Goal: Task Accomplishment & Management: Use online tool/utility

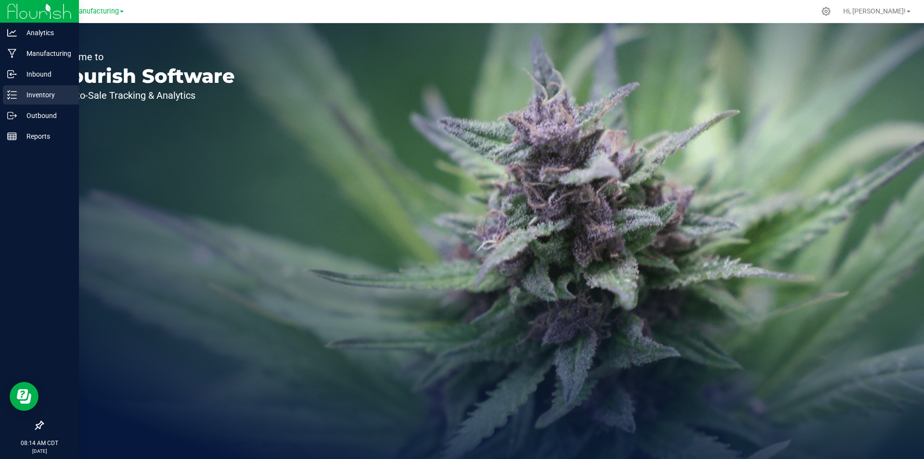
click at [20, 97] on p "Inventory" at bounding box center [46, 95] width 58 height 12
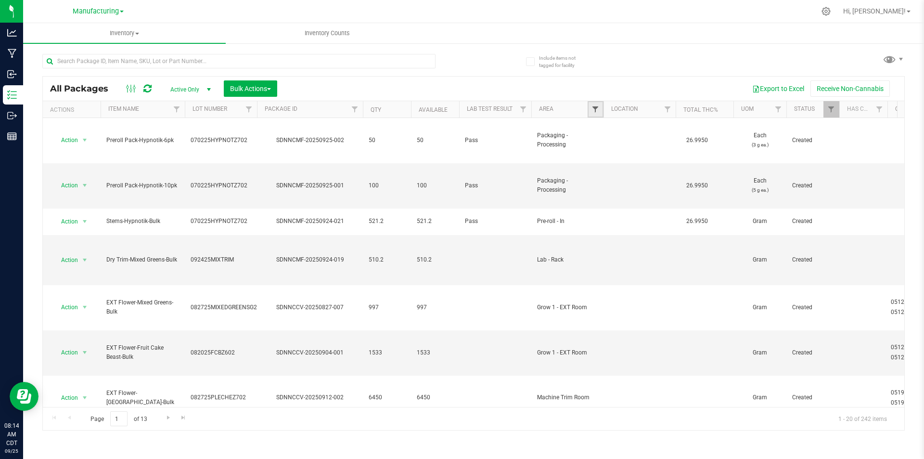
click at [593, 111] on span "Filter" at bounding box center [596, 109] width 8 height 8
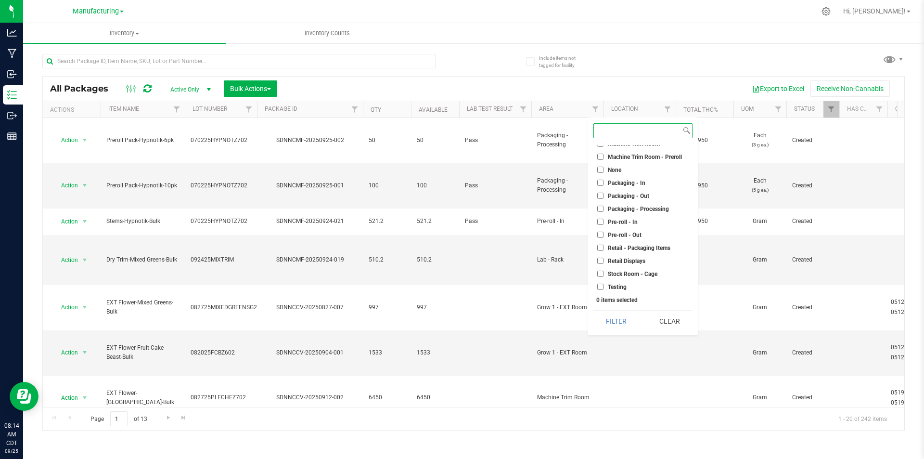
scroll to position [193, 0]
click at [598, 191] on input "Machine Trim Room" at bounding box center [600, 192] width 6 height 6
checkbox input "true"
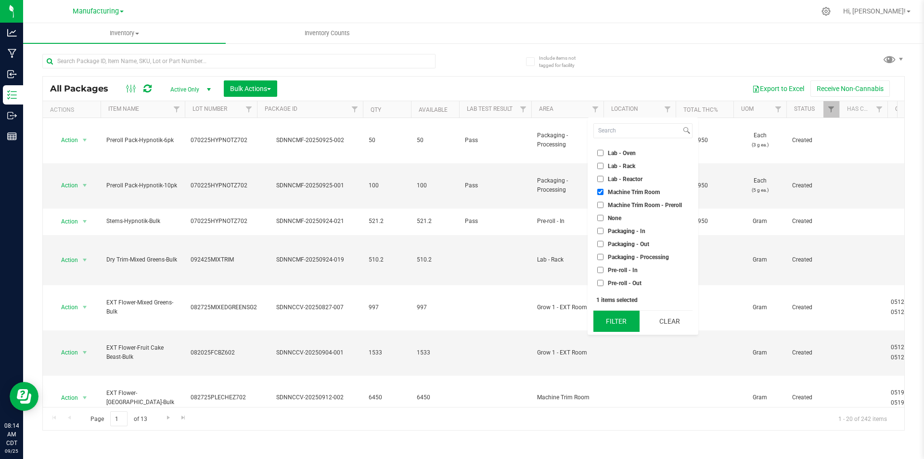
click at [609, 323] on button "Filter" at bounding box center [617, 321] width 46 height 21
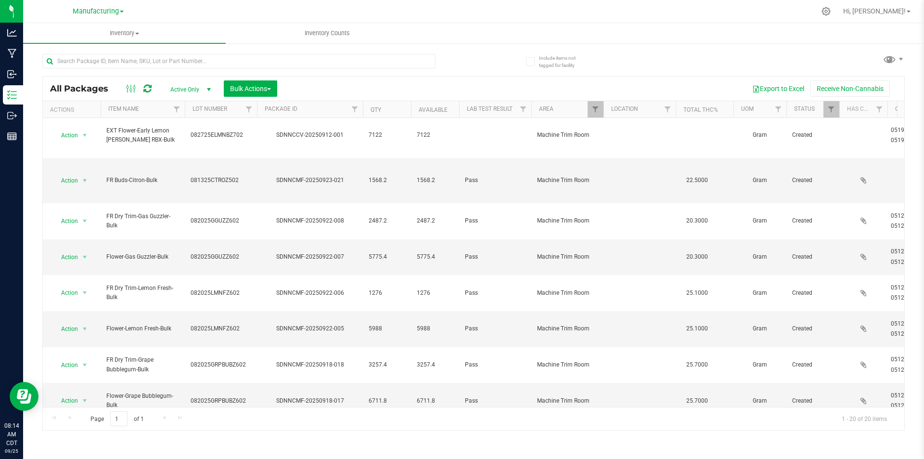
scroll to position [96, 0]
click at [87, 246] on li "Locate package" at bounding box center [83, 250] width 61 height 14
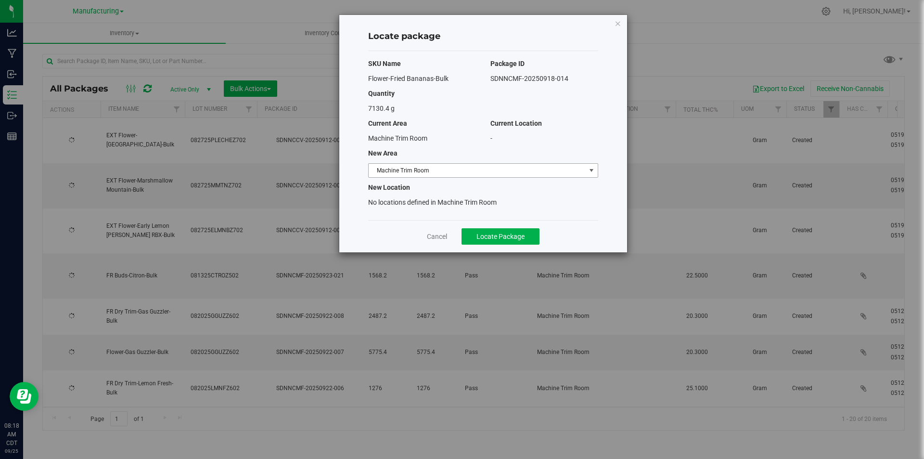
click at [526, 168] on span "Machine Trim Room" at bounding box center [477, 170] width 217 height 13
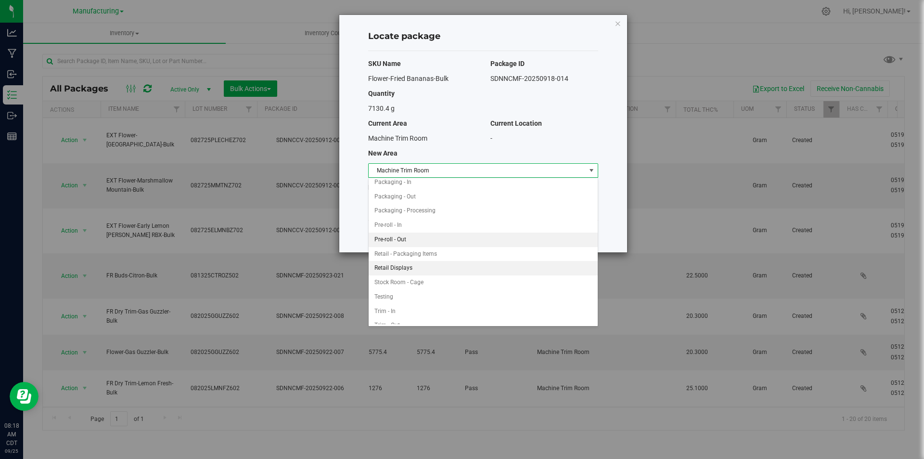
scroll to position [271, 0]
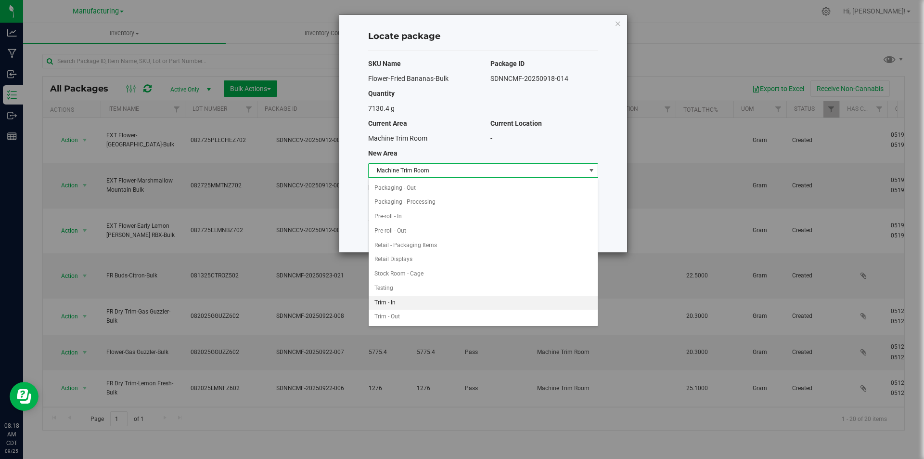
click at [401, 301] on li "Trim - In" at bounding box center [483, 303] width 229 height 14
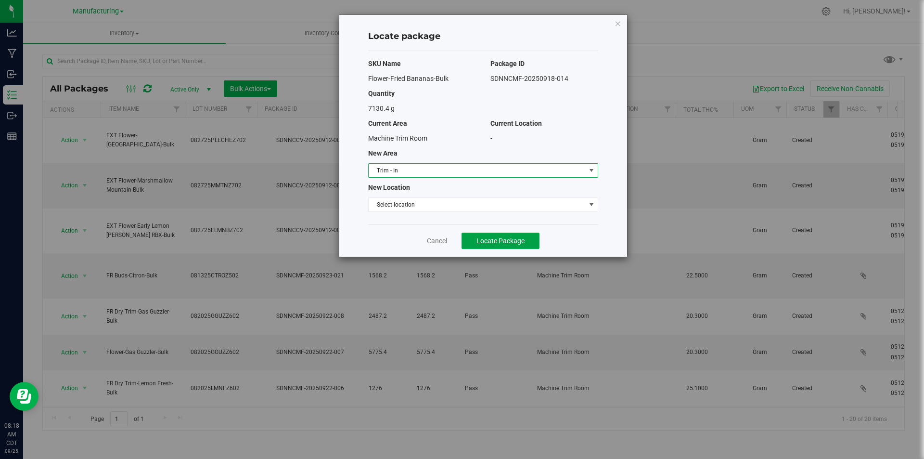
click at [488, 240] on span "Locate Package" at bounding box center [501, 241] width 48 height 8
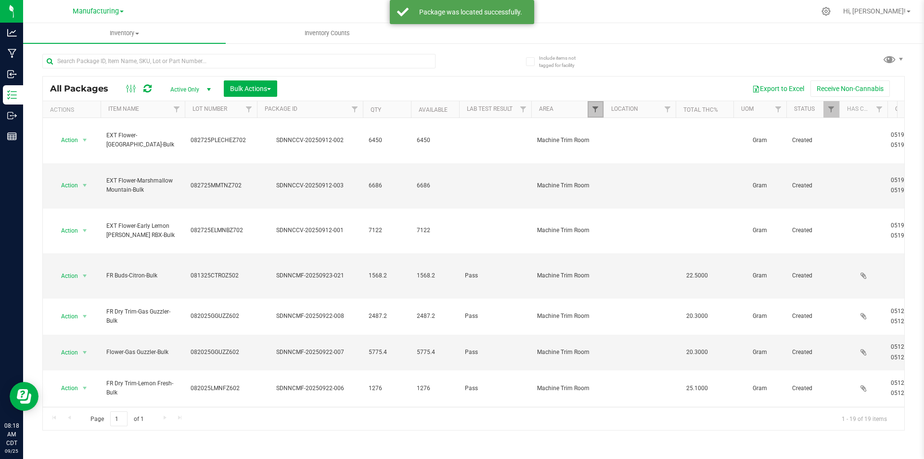
click at [595, 108] on span "Filter" at bounding box center [596, 109] width 8 height 8
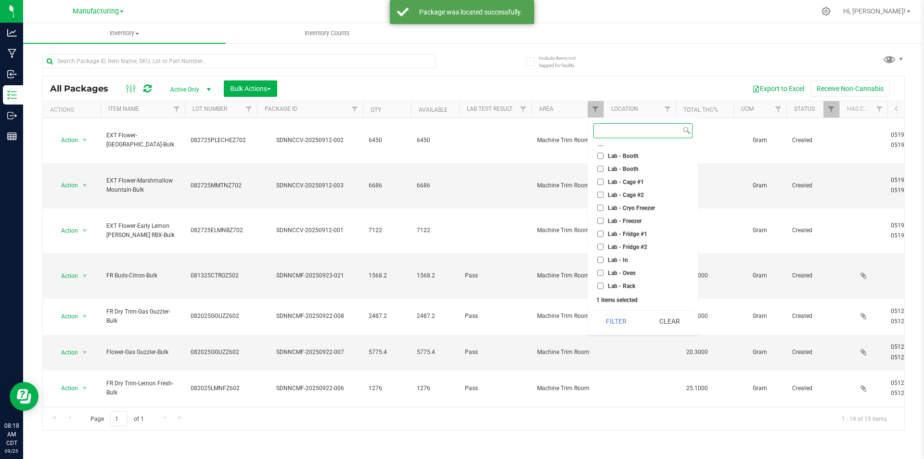
scroll to position [144, 0]
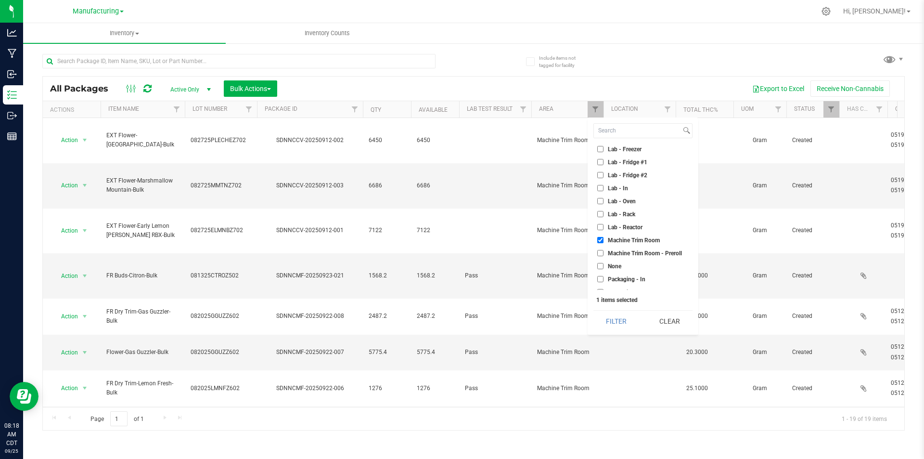
click at [599, 238] on input "Machine Trim Room" at bounding box center [600, 240] width 6 height 6
checkbox input "false"
click at [601, 270] on input "Trim - In" at bounding box center [600, 272] width 6 height 6
checkbox input "true"
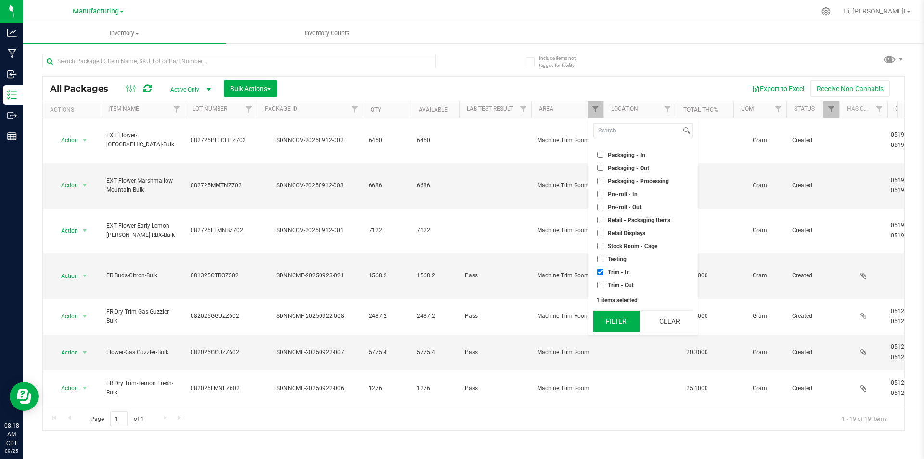
click at [607, 318] on button "Filter" at bounding box center [617, 321] width 46 height 21
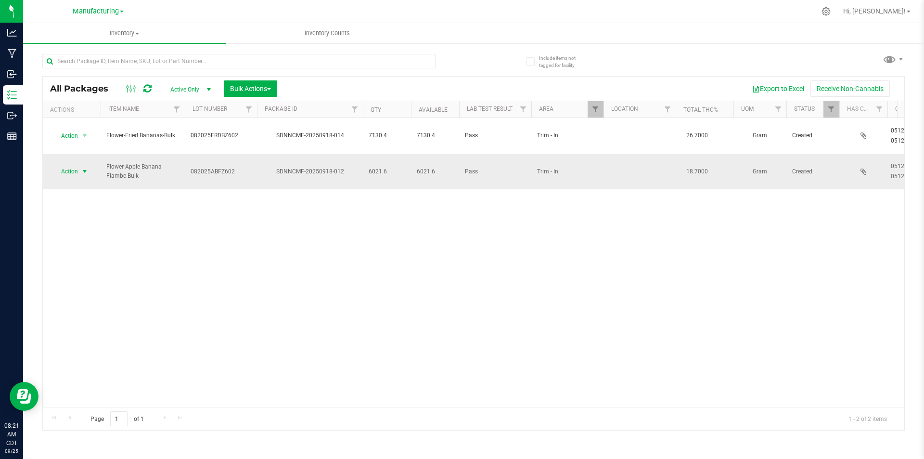
click at [85, 168] on span "select" at bounding box center [85, 172] width 8 height 8
click at [91, 173] on li "Adjust qty" at bounding box center [83, 173] width 61 height 14
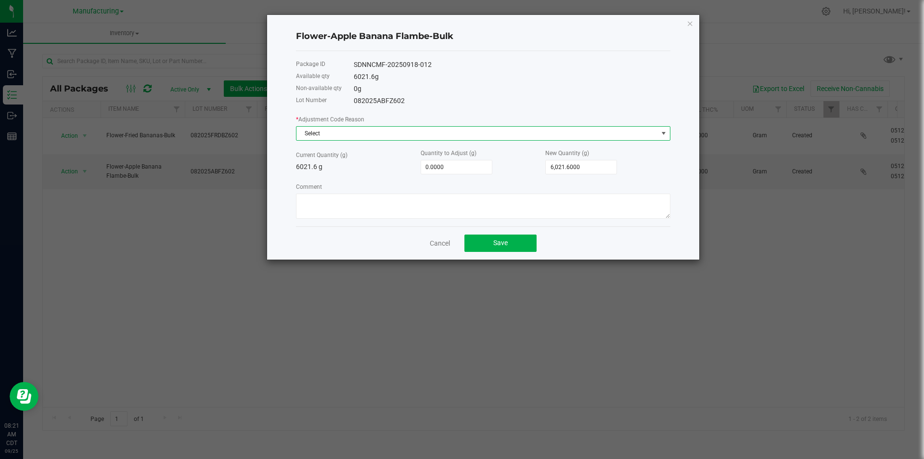
click at [406, 134] on span "Select" at bounding box center [478, 133] width 362 height 13
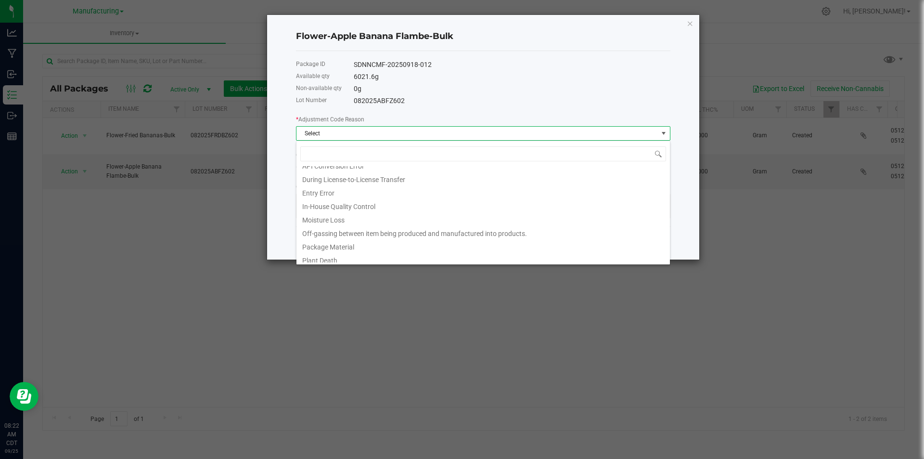
scroll to position [2, 0]
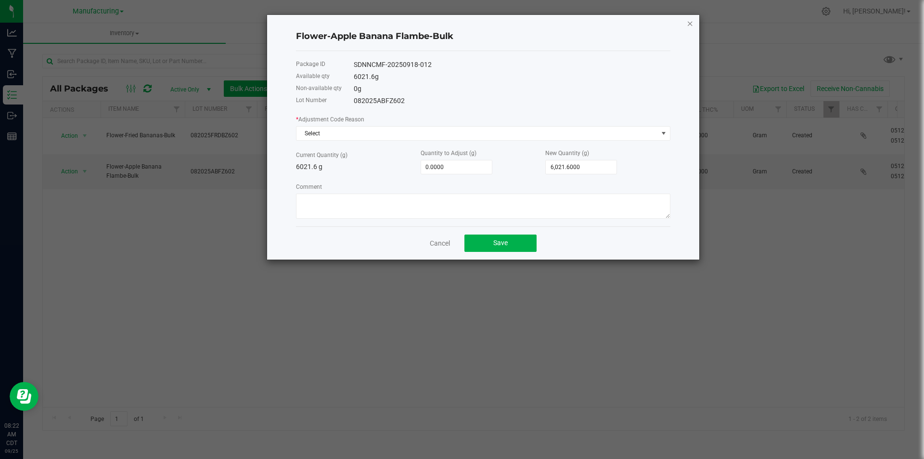
click at [690, 22] on icon "button" at bounding box center [690, 23] width 7 height 12
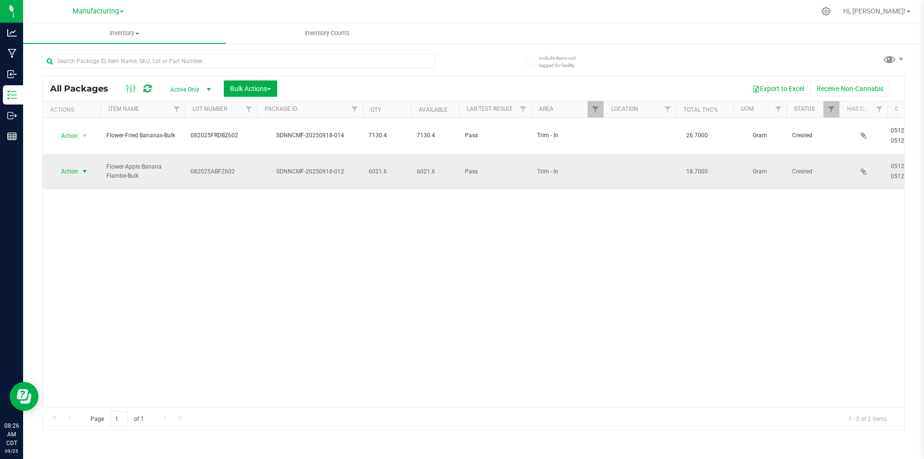
click at [88, 168] on span "select" at bounding box center [85, 172] width 8 height 8
click at [89, 175] on li "Adjust qty" at bounding box center [83, 173] width 61 height 14
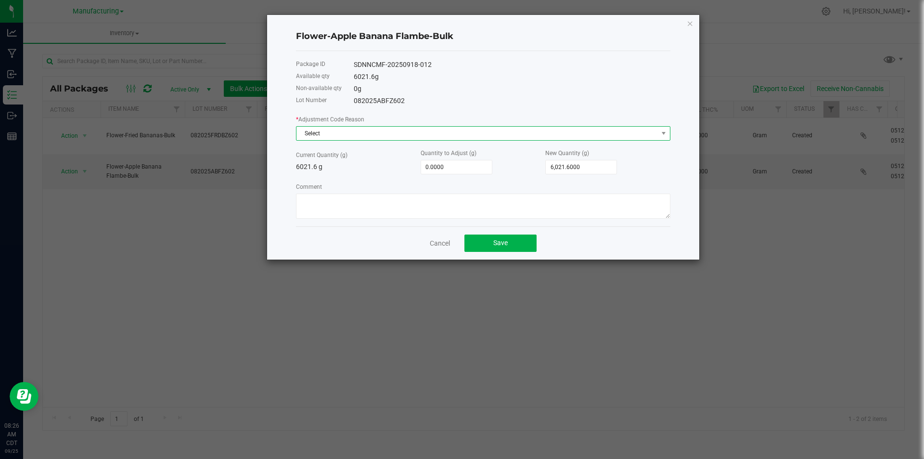
click at [365, 137] on span "Select" at bounding box center [478, 133] width 362 height 13
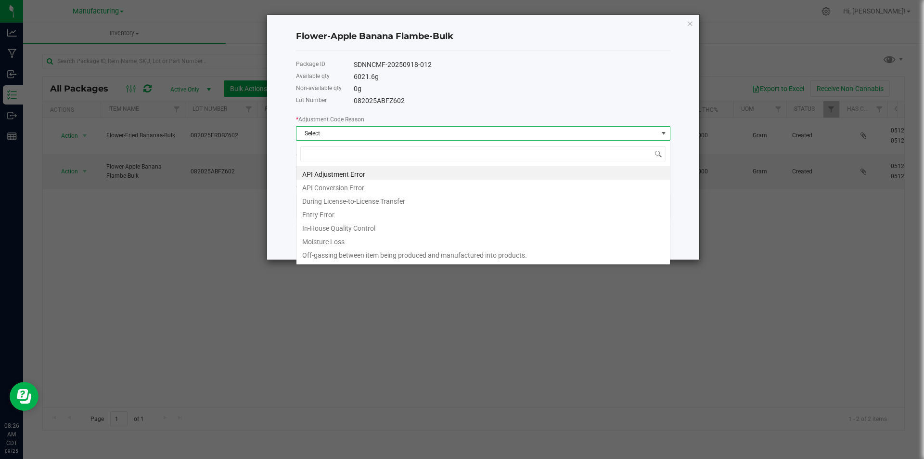
scroll to position [14, 375]
click at [349, 239] on li "Moisture Loss" at bounding box center [484, 239] width 374 height 13
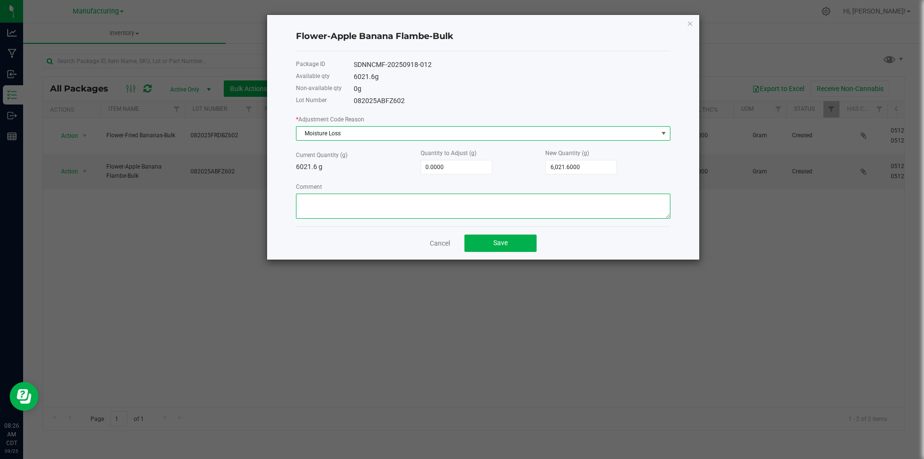
click at [380, 201] on textarea "Comment" at bounding box center [483, 206] width 375 height 25
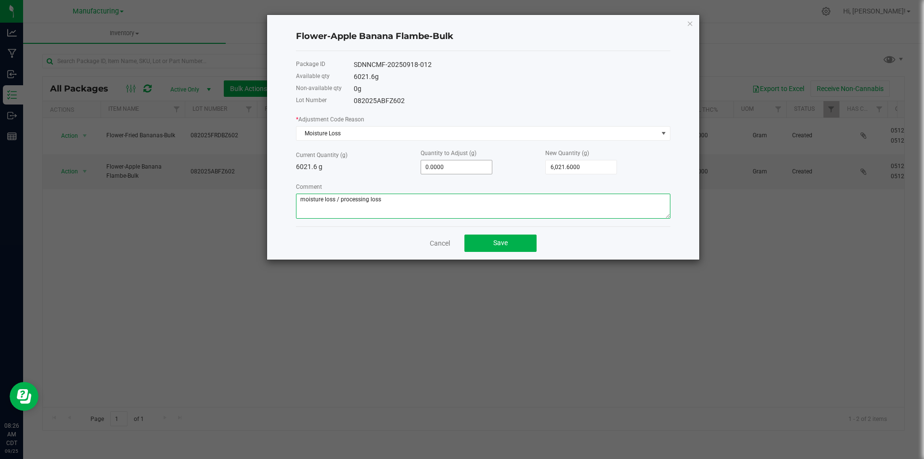
type textarea "moisture loss / processing loss"
click at [456, 170] on input "0" at bounding box center [456, 166] width 71 height 13
type input "6"
type input "6,027.6000"
type input "60"
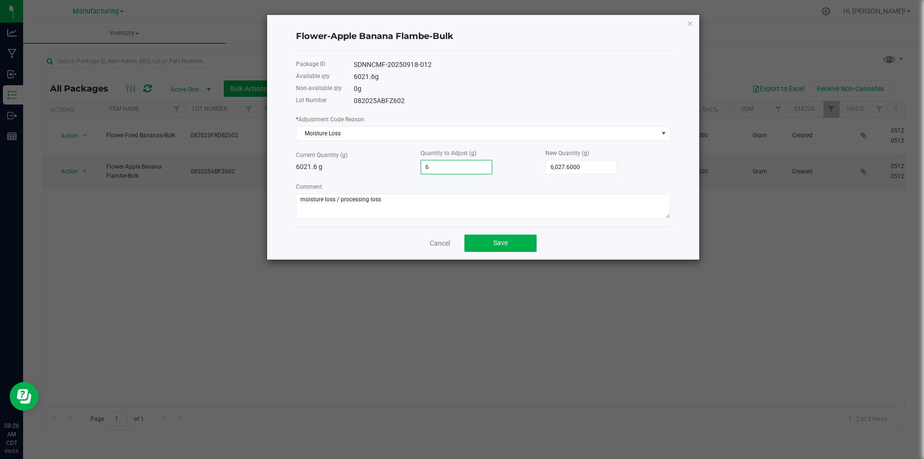
type input "6,081.6000"
type input "600"
type input "6,621.6000"
type input "6009"
type input "12,030.6000"
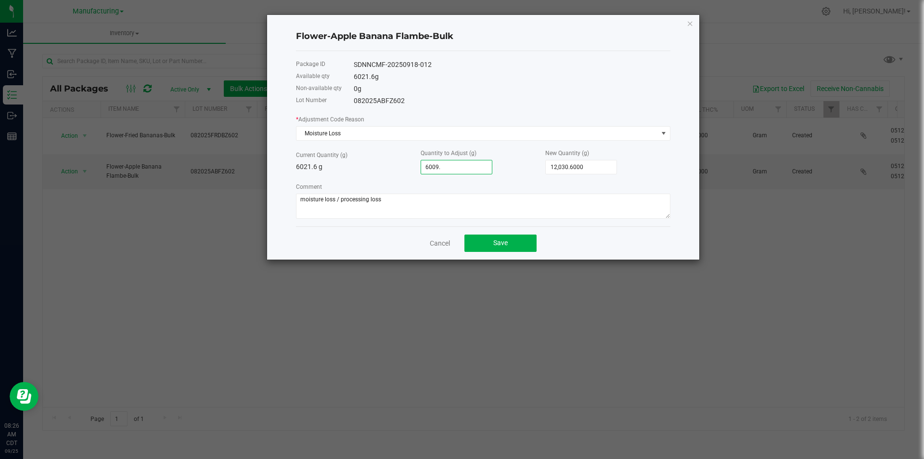
type input "6009.6"
type input "12,031.2000"
type input "6009."
type input "12,030.6000"
type input "600"
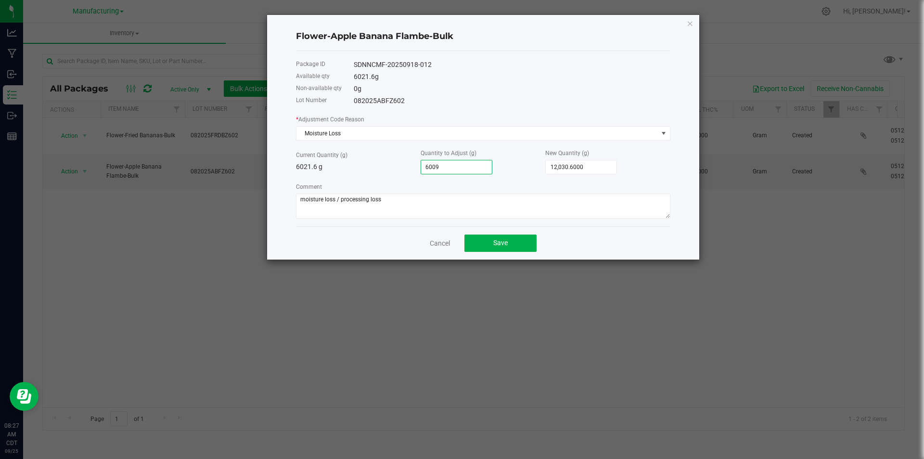
type input "6,621.6000"
type input "60"
type input "6,081.6000"
type input "6"
type input "6,027.6000"
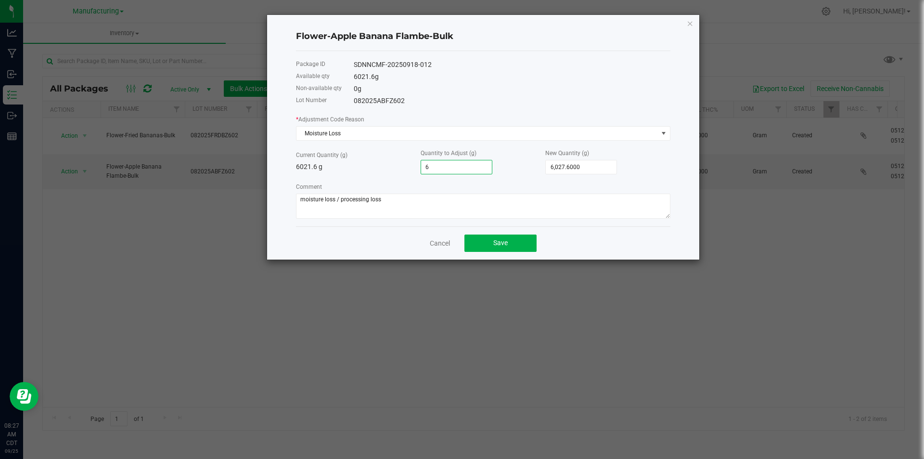
type input "6,021.6000"
type input "6021.6"
type input "-6,015.6000"
type input "6"
type input "-5,961.6000"
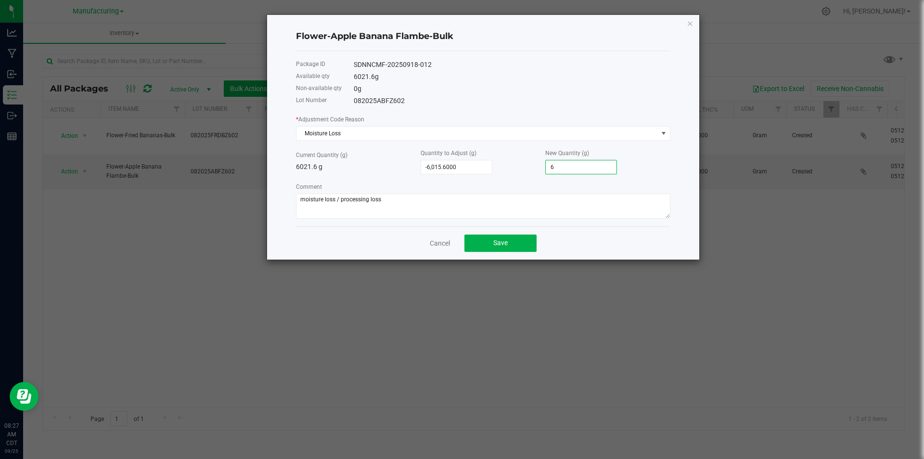
type input "60"
type input "-5,421.6000"
type input "600"
type input "-12.6000"
type input "6009."
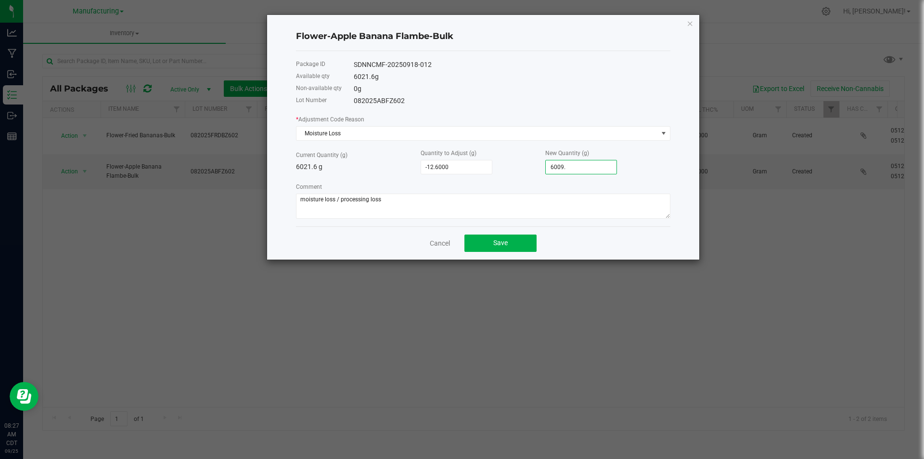
type input "-12.0000"
type input "6,009.6000"
click at [385, 202] on textarea "Comment" at bounding box center [483, 206] width 375 height 25
type textarea "moisture loss / processing loss while trimming"
click at [483, 244] on button "Save" at bounding box center [501, 242] width 72 height 17
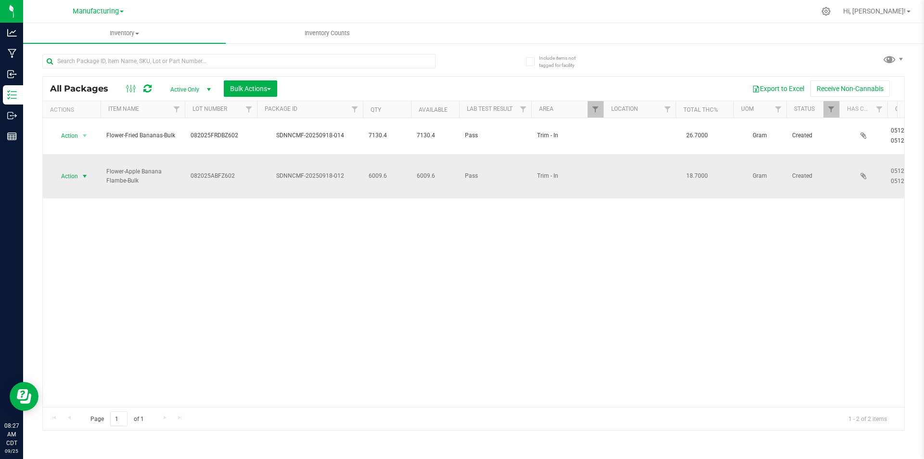
click at [85, 172] on span "select" at bounding box center [85, 176] width 8 height 8
click at [97, 229] on li "Locate package" at bounding box center [83, 230] width 61 height 14
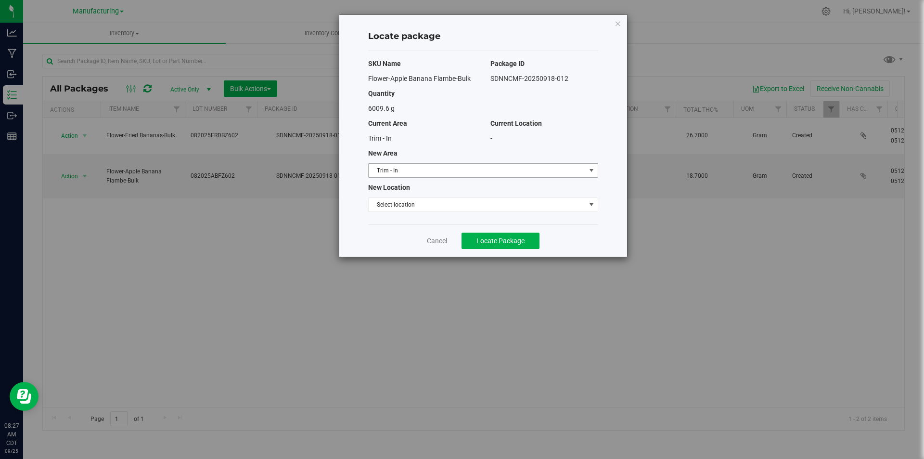
click at [506, 167] on span "Trim - In" at bounding box center [477, 170] width 217 height 13
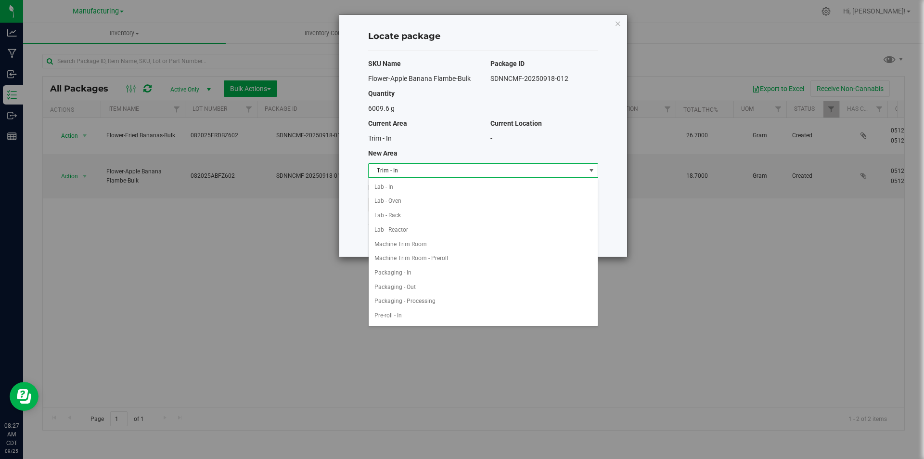
scroll to position [174, 0]
click at [444, 257] on li "Machine Trim Room - Preroll" at bounding box center [483, 255] width 229 height 14
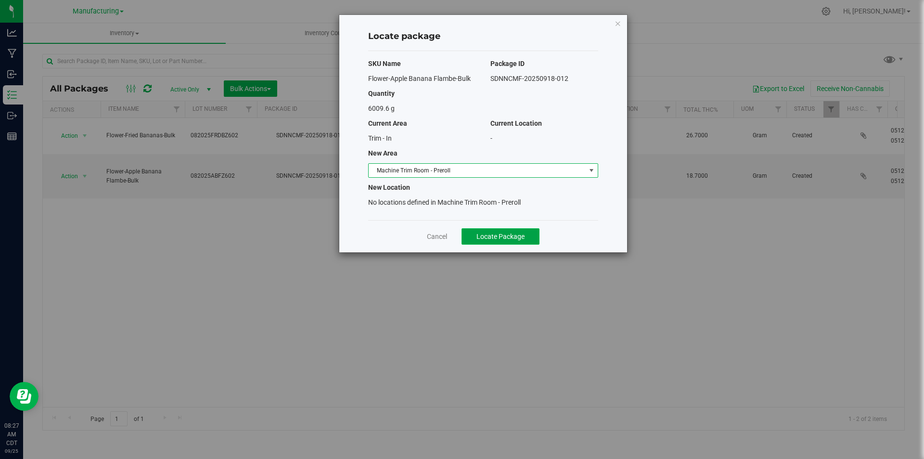
click at [518, 233] on span "Locate Package" at bounding box center [501, 237] width 48 height 8
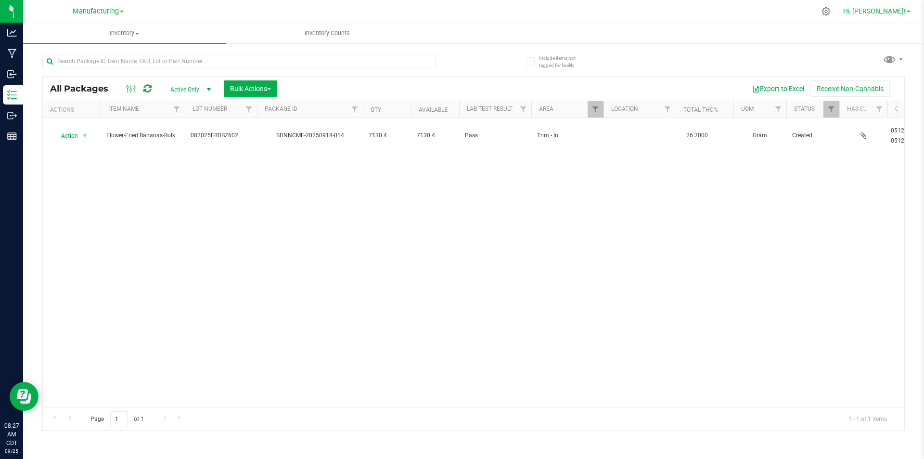
click at [893, 13] on span "Hi, [PERSON_NAME]!" at bounding box center [874, 11] width 63 height 8
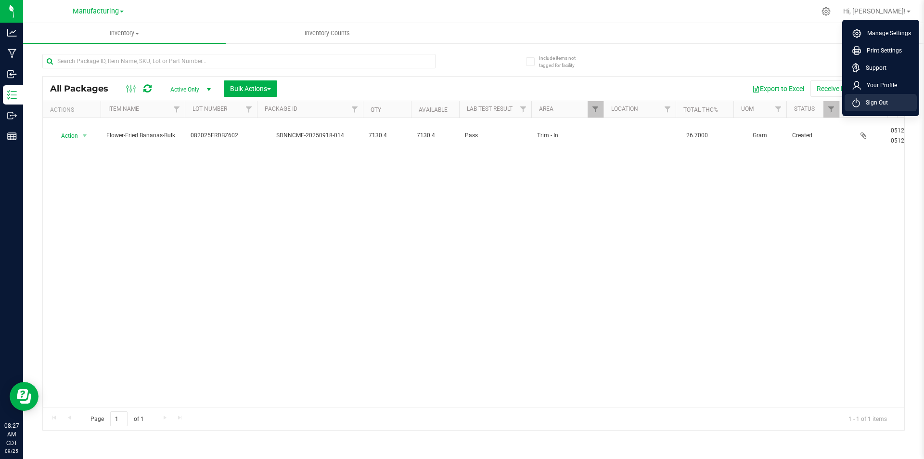
click at [880, 97] on li "Sign Out" at bounding box center [881, 102] width 72 height 17
